Goal: Check status

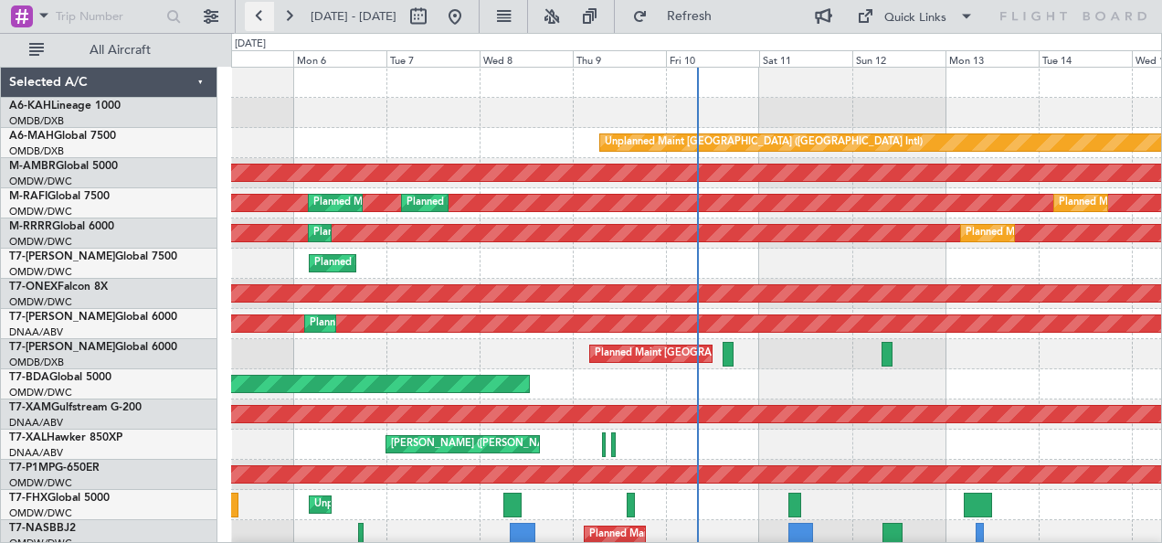
click at [253, 18] on button at bounding box center [259, 16] width 29 height 29
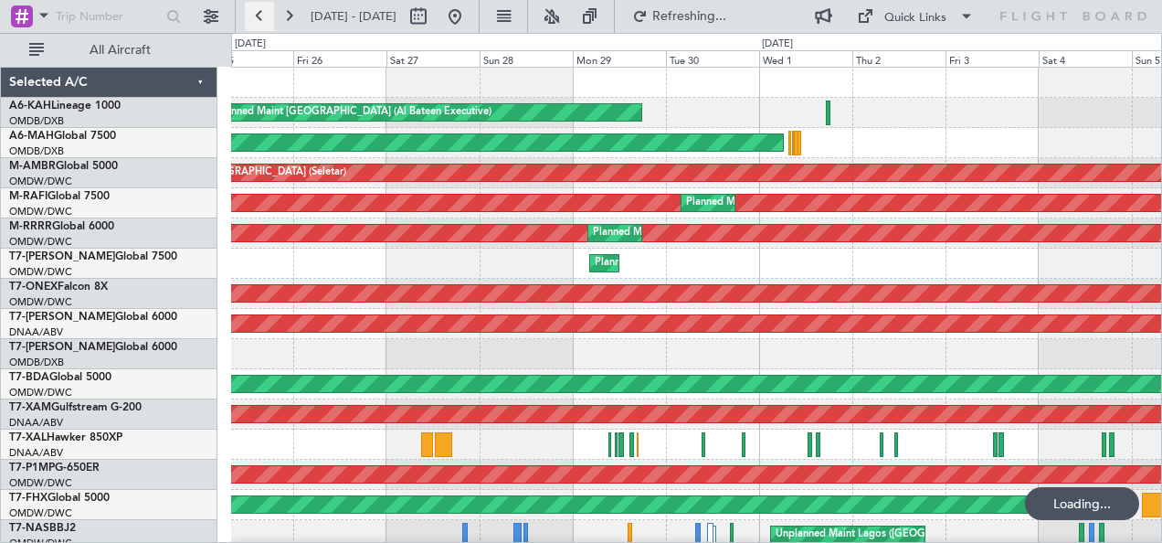
click at [253, 18] on button at bounding box center [259, 16] width 29 height 29
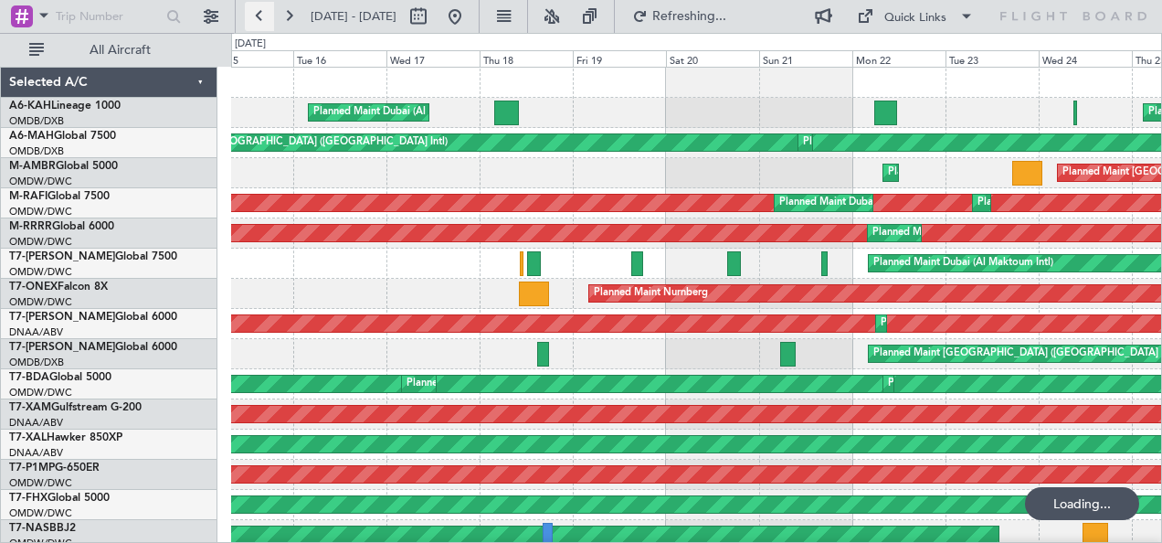
click at [253, 18] on button at bounding box center [259, 16] width 29 height 29
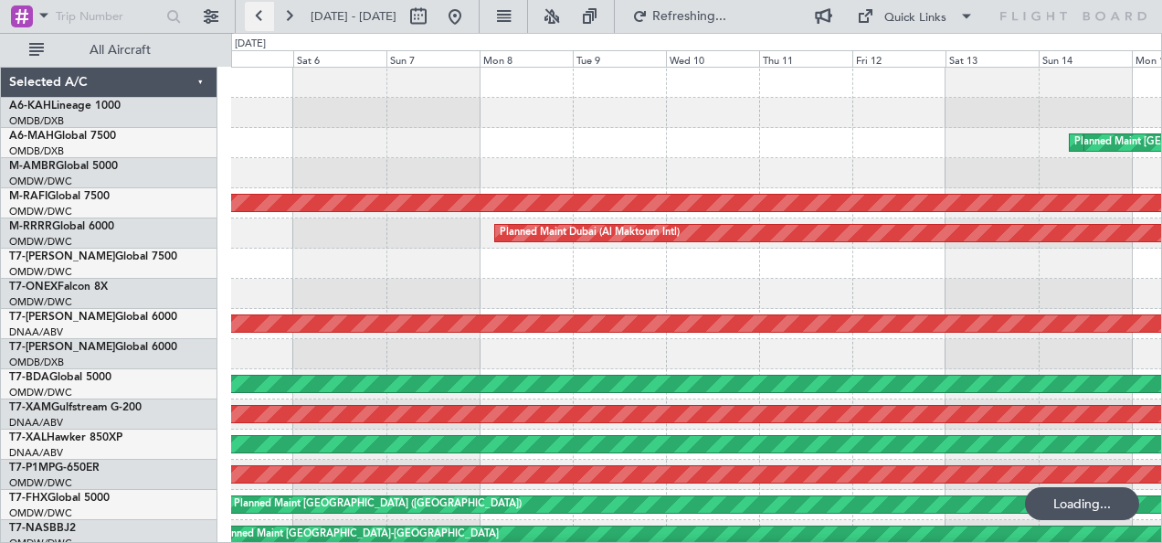
click at [253, 18] on button at bounding box center [259, 16] width 29 height 29
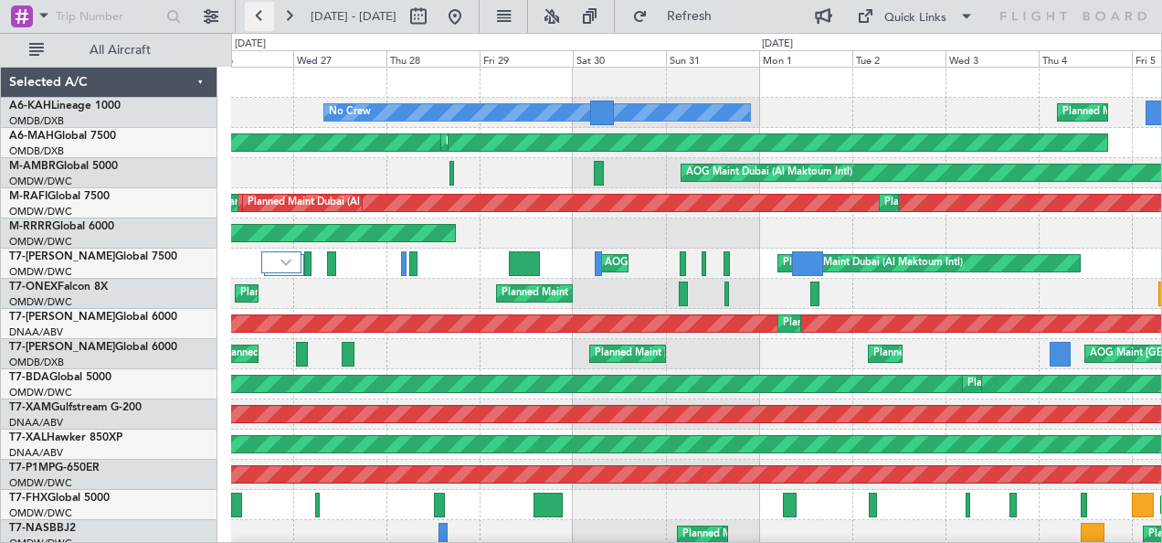
click at [253, 18] on button at bounding box center [259, 16] width 29 height 29
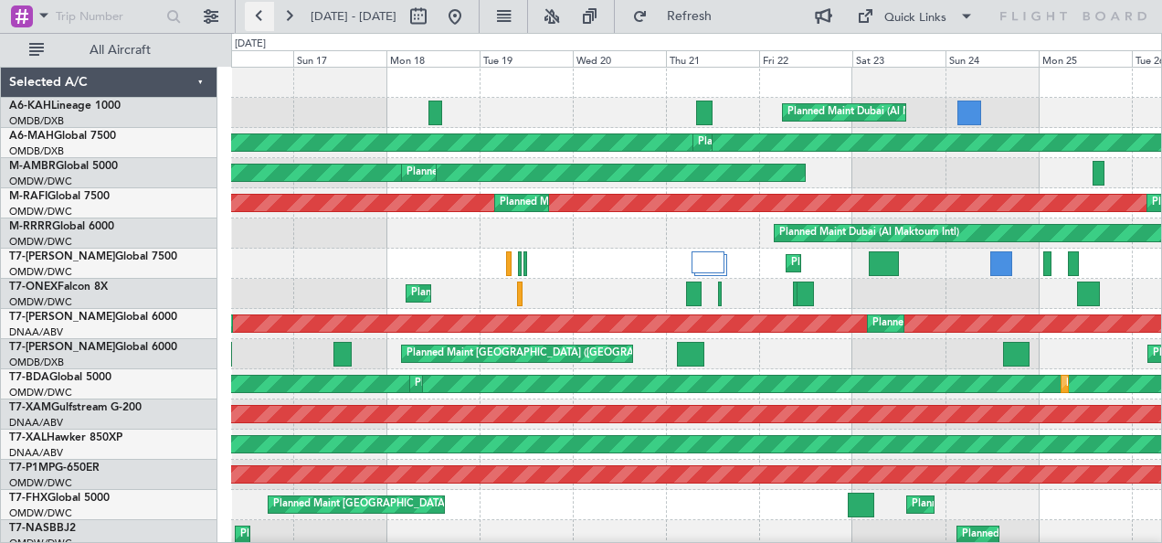
click at [259, 16] on button at bounding box center [259, 16] width 29 height 29
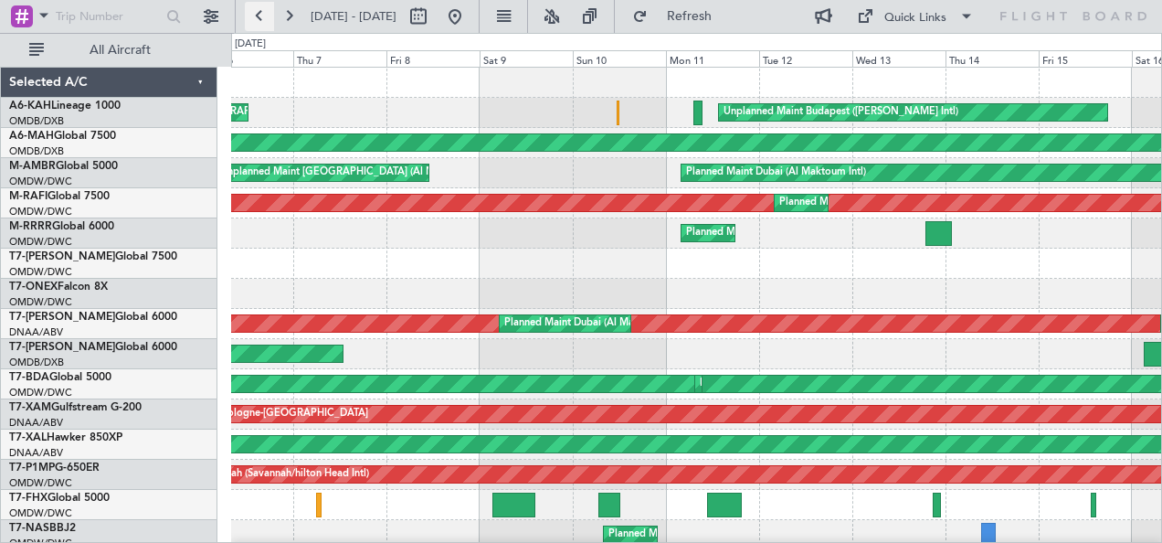
click at [259, 16] on button at bounding box center [259, 16] width 29 height 29
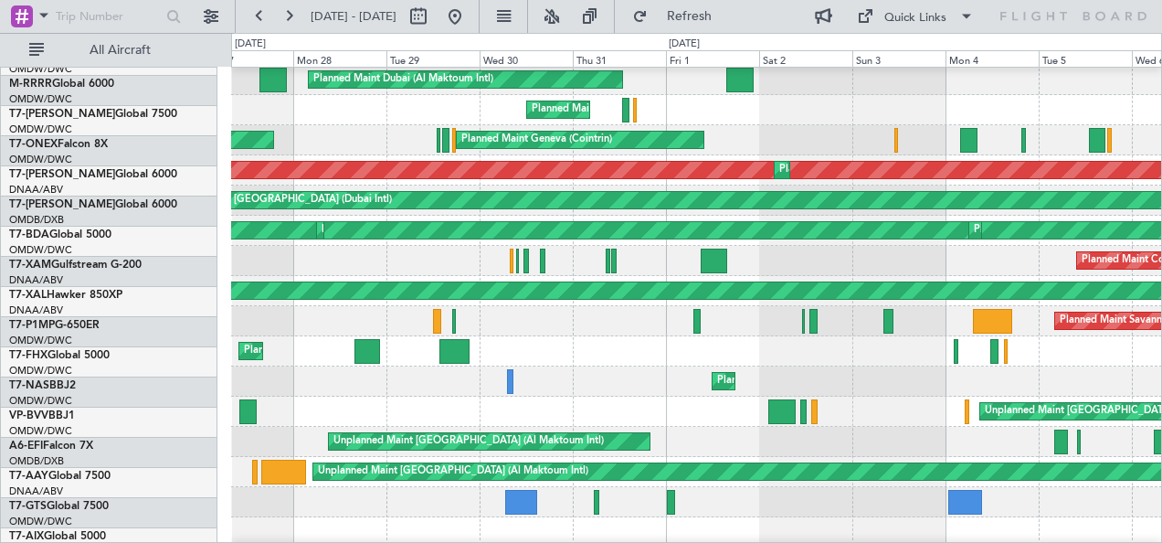
scroll to position [156, 0]
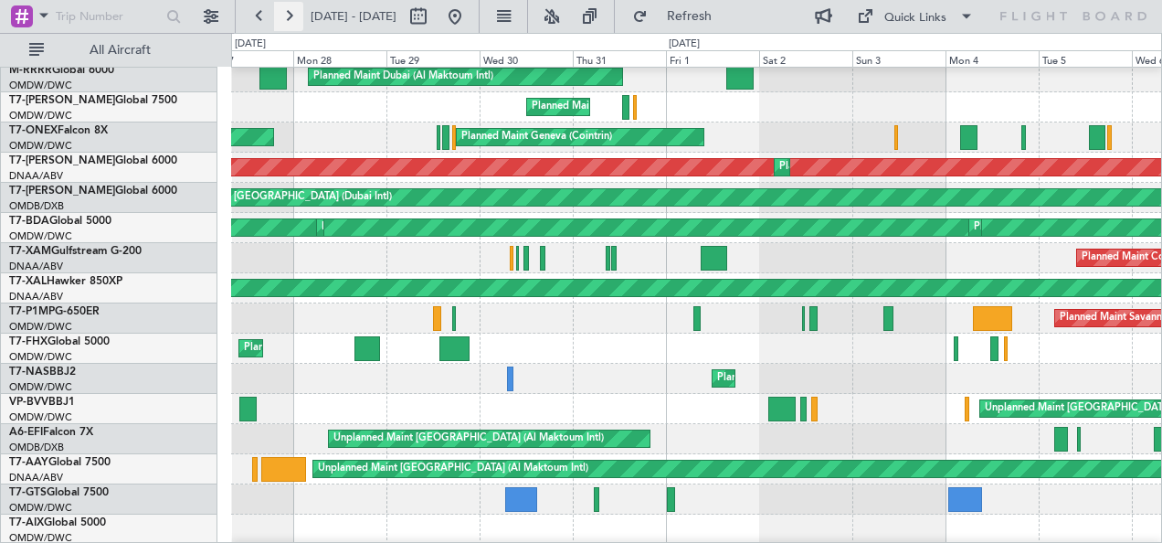
click at [294, 19] on button at bounding box center [288, 16] width 29 height 29
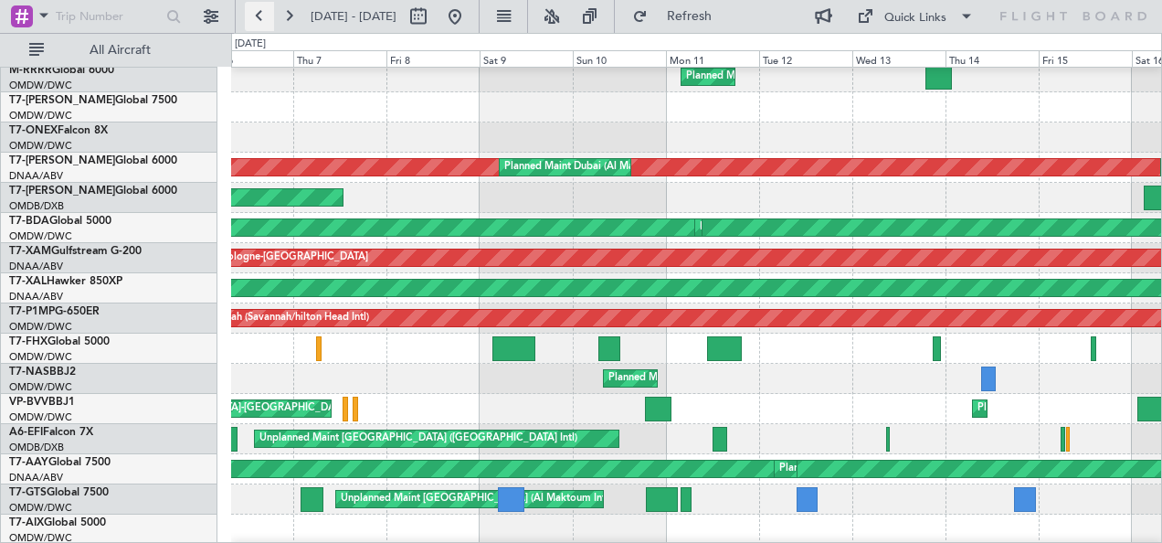
click at [263, 20] on button at bounding box center [259, 16] width 29 height 29
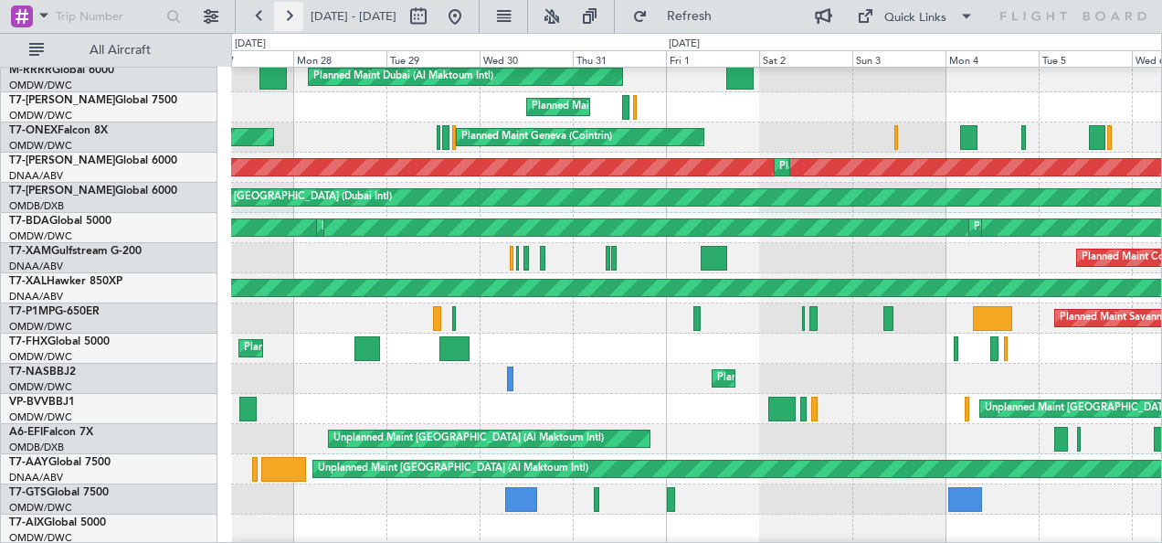
click at [287, 10] on button at bounding box center [288, 16] width 29 height 29
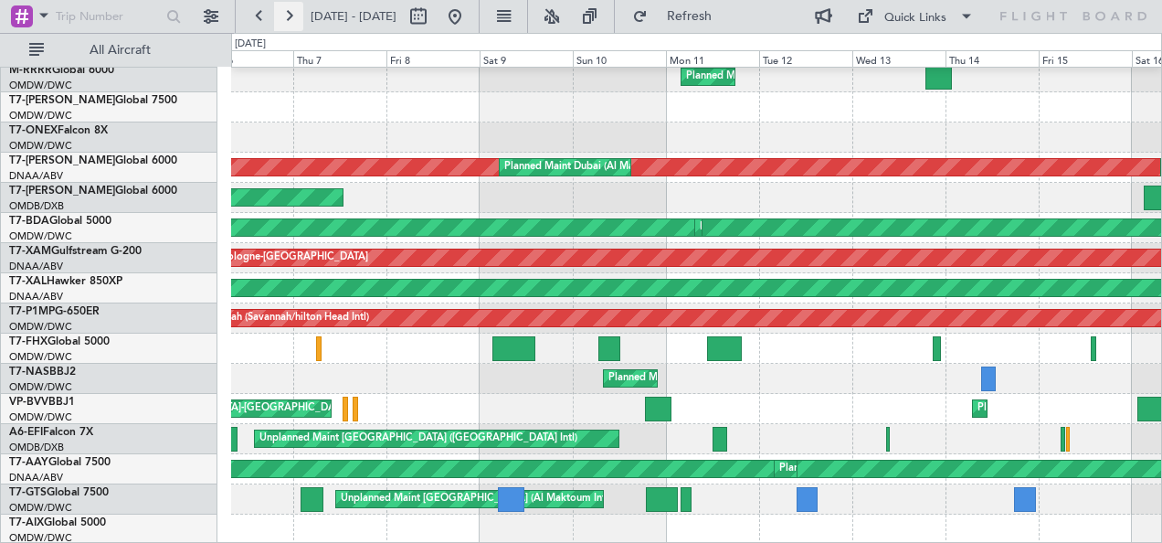
click at [287, 10] on button at bounding box center [288, 16] width 29 height 29
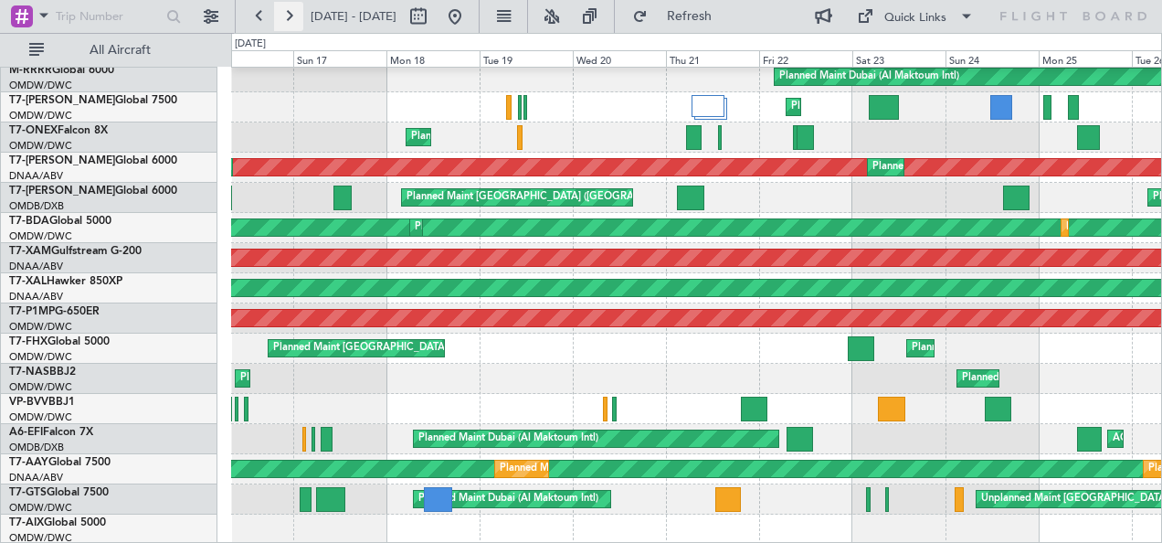
click at [287, 10] on button at bounding box center [288, 16] width 29 height 29
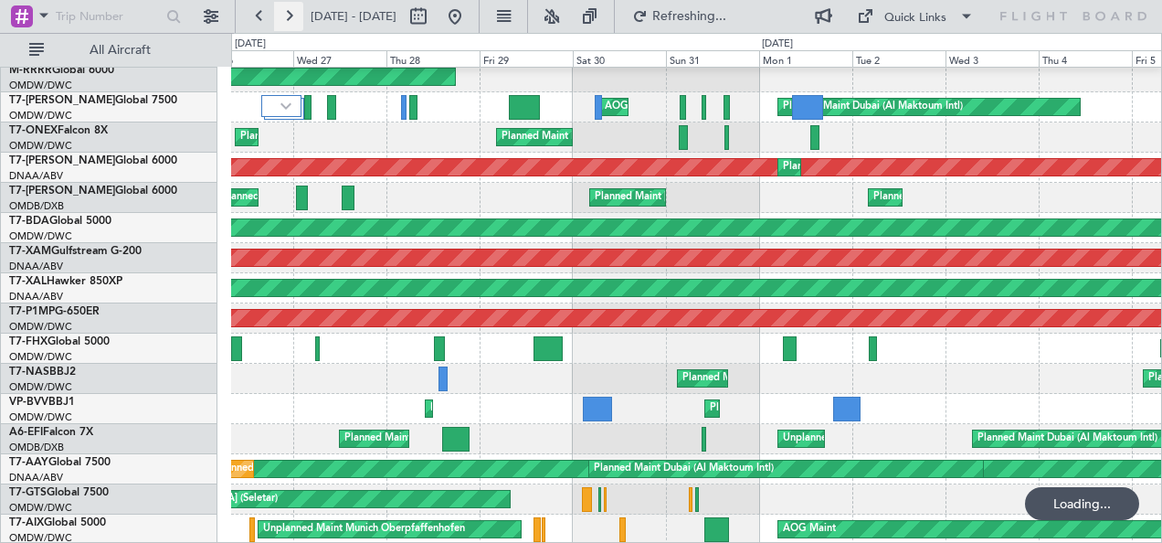
click at [287, 10] on button at bounding box center [288, 16] width 29 height 29
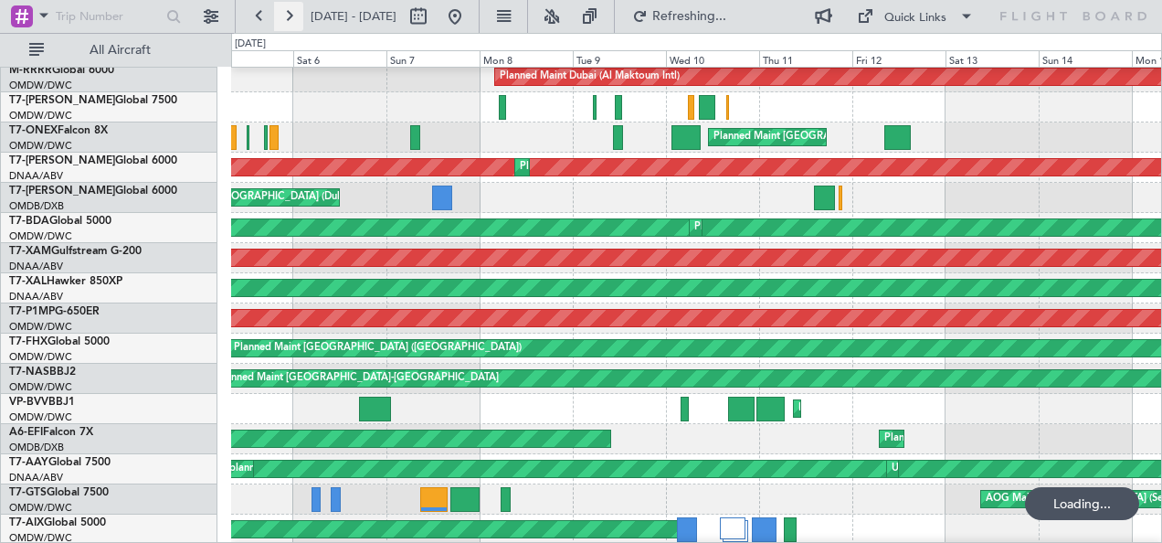
click at [287, 10] on button at bounding box center [288, 16] width 29 height 29
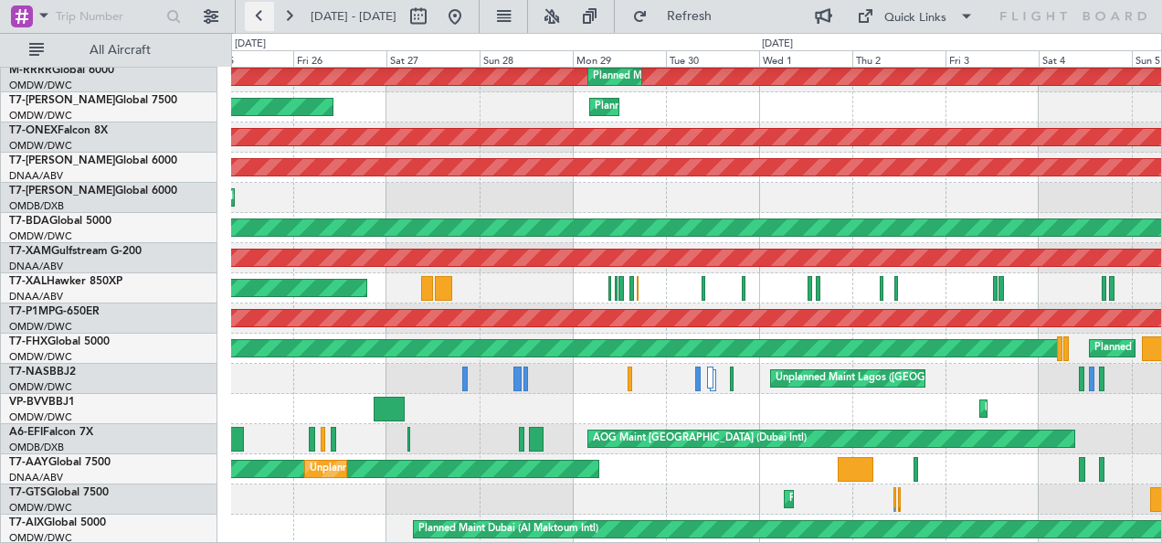
click at [257, 26] on button at bounding box center [259, 16] width 29 height 29
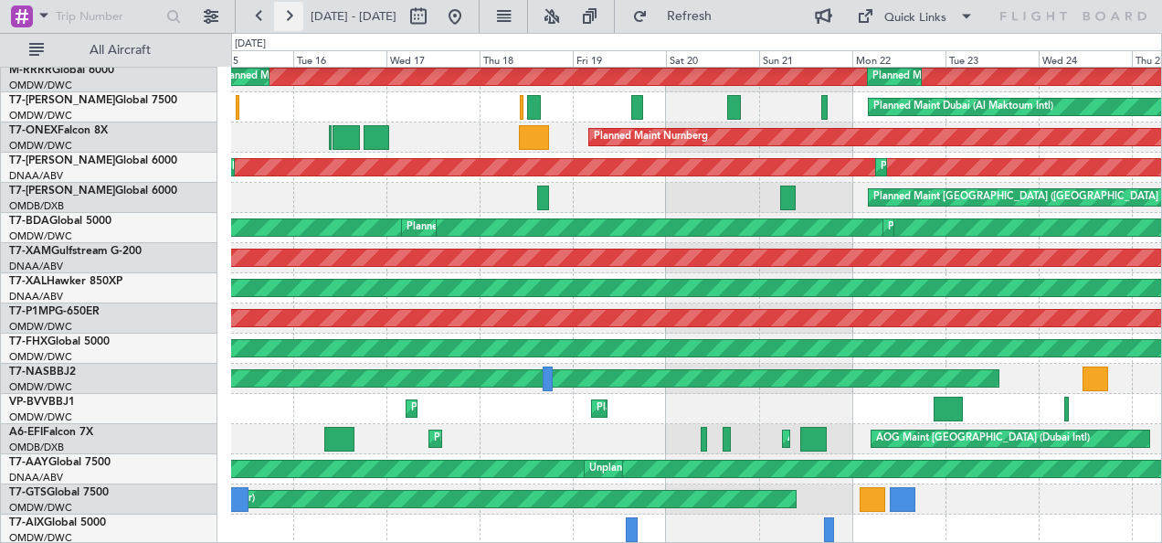
click at [285, 21] on button at bounding box center [288, 16] width 29 height 29
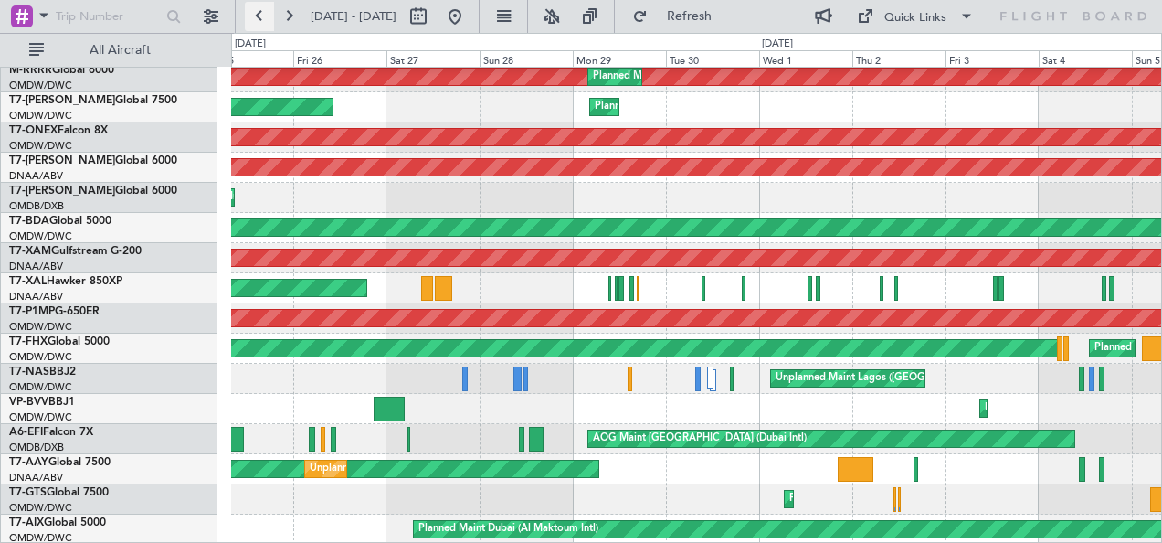
click at [261, 16] on button at bounding box center [259, 16] width 29 height 29
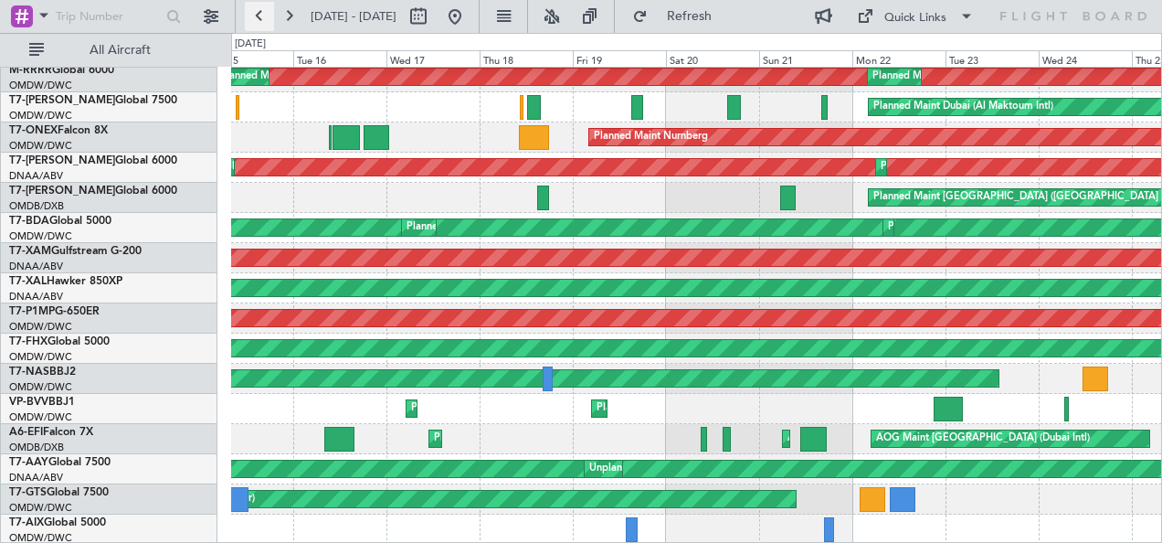
click at [261, 16] on button at bounding box center [259, 16] width 29 height 29
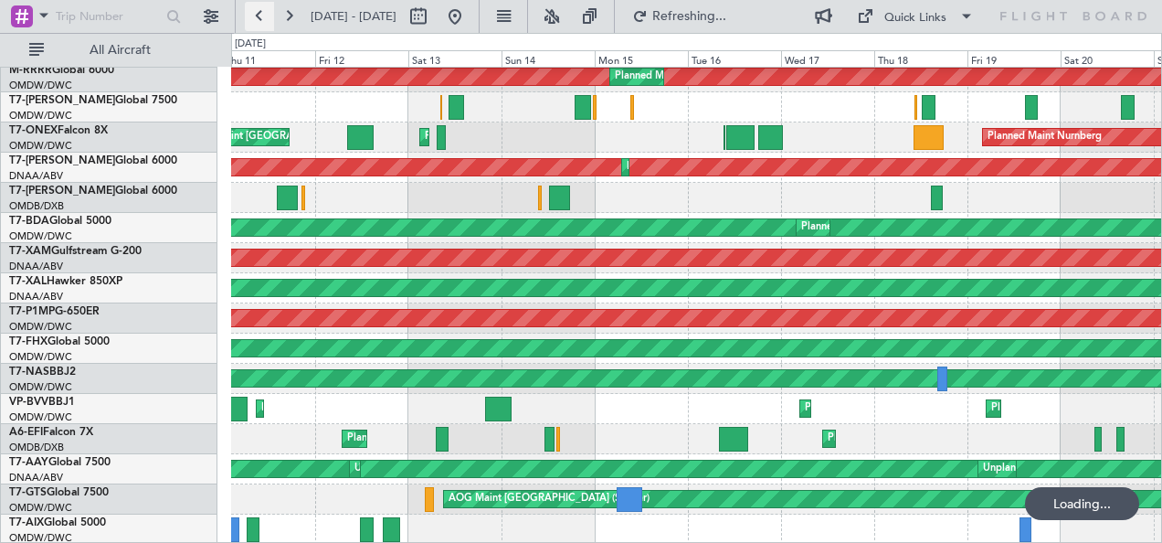
click at [261, 16] on button at bounding box center [259, 16] width 29 height 29
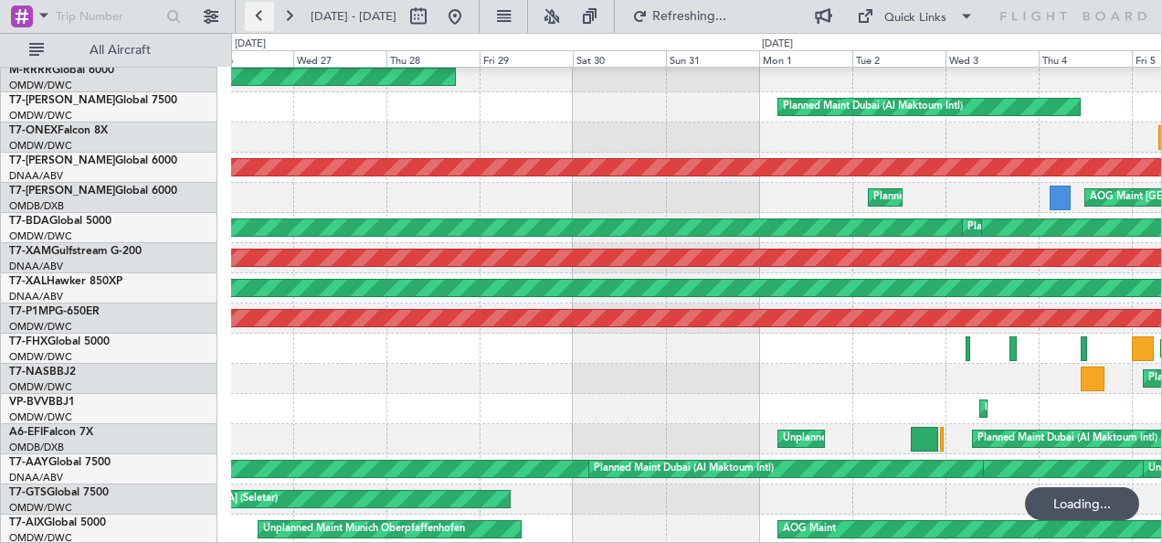
click at [261, 16] on button at bounding box center [259, 16] width 29 height 29
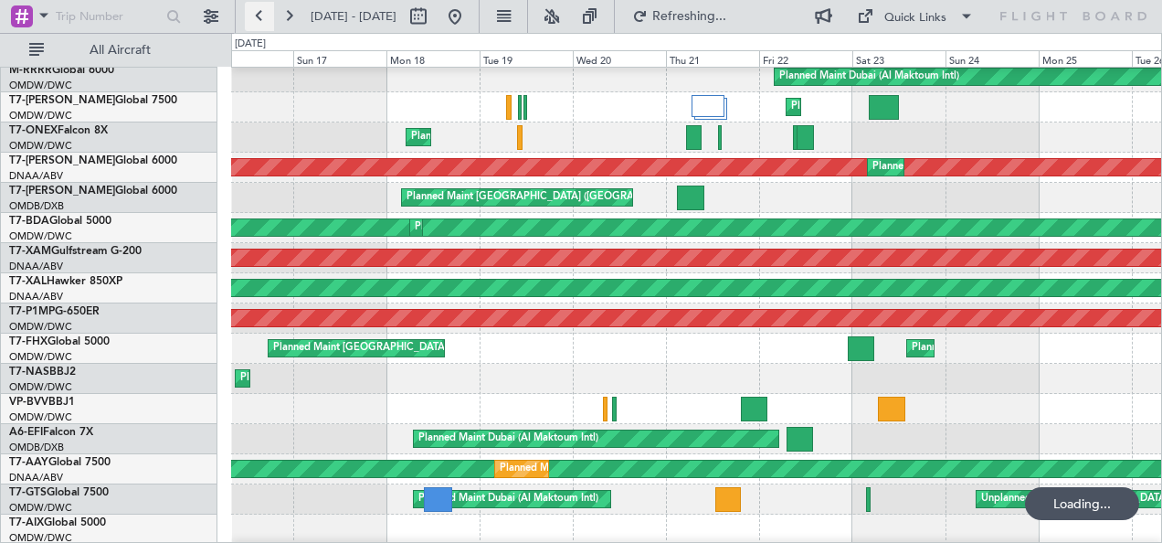
click at [261, 16] on button at bounding box center [259, 16] width 29 height 29
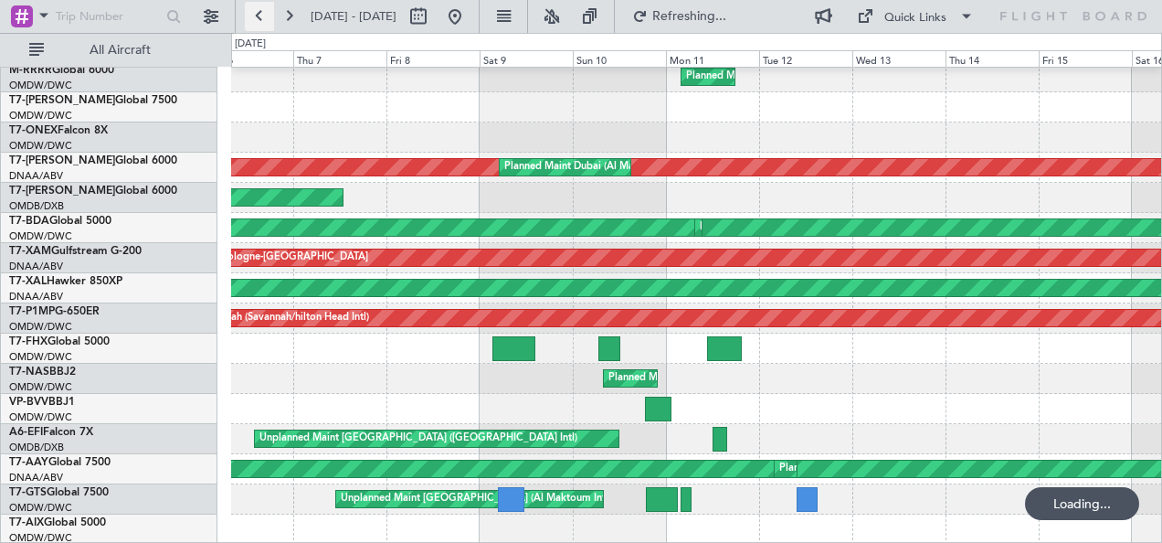
click at [261, 16] on button at bounding box center [259, 16] width 29 height 29
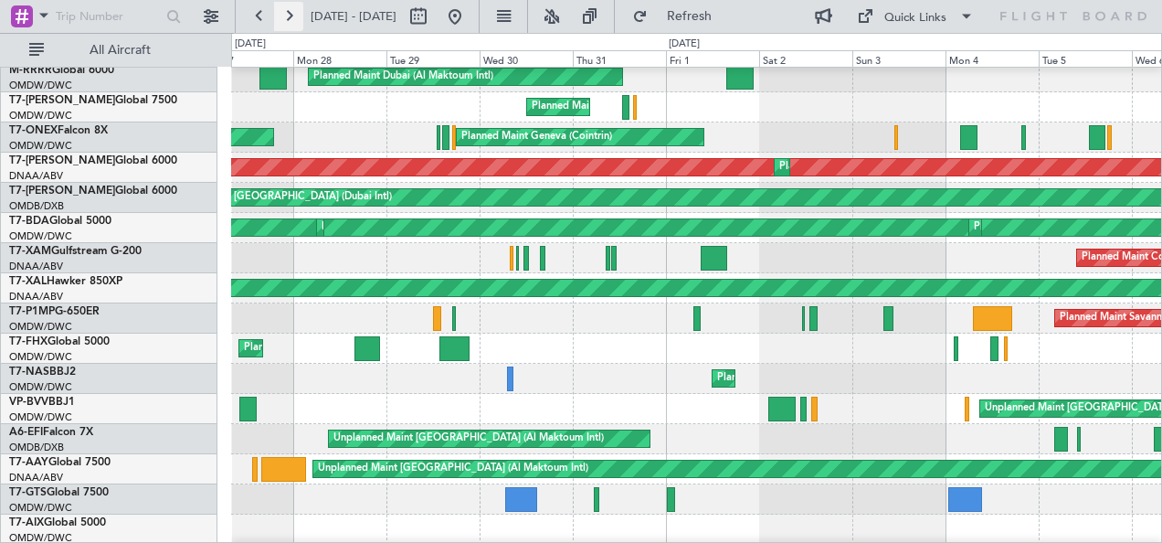
click at [289, 16] on button at bounding box center [288, 16] width 29 height 29
